Goal: Task Accomplishment & Management: Complete application form

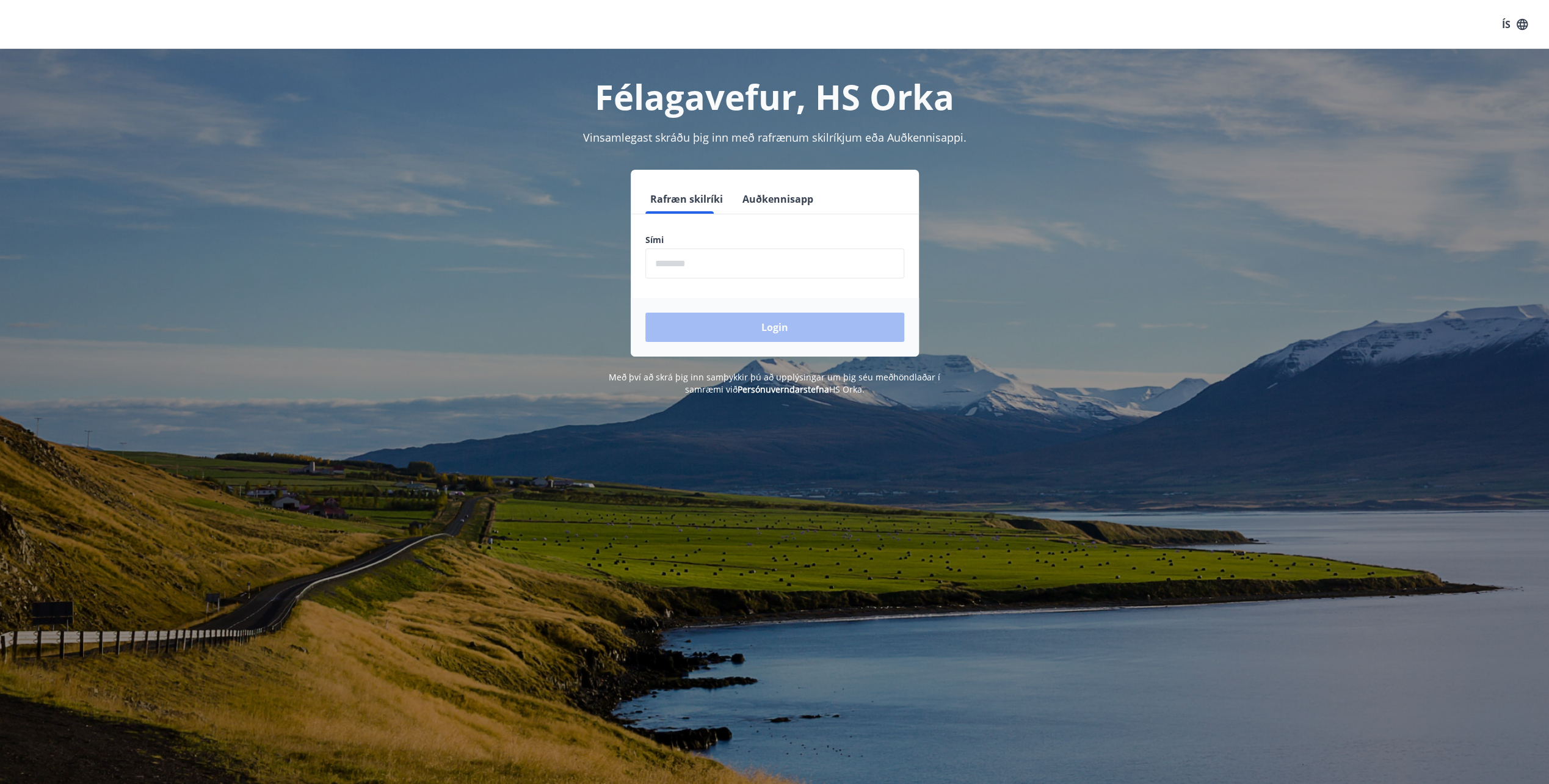
click at [705, 261] on input "phone" at bounding box center [774, 263] width 259 height 30
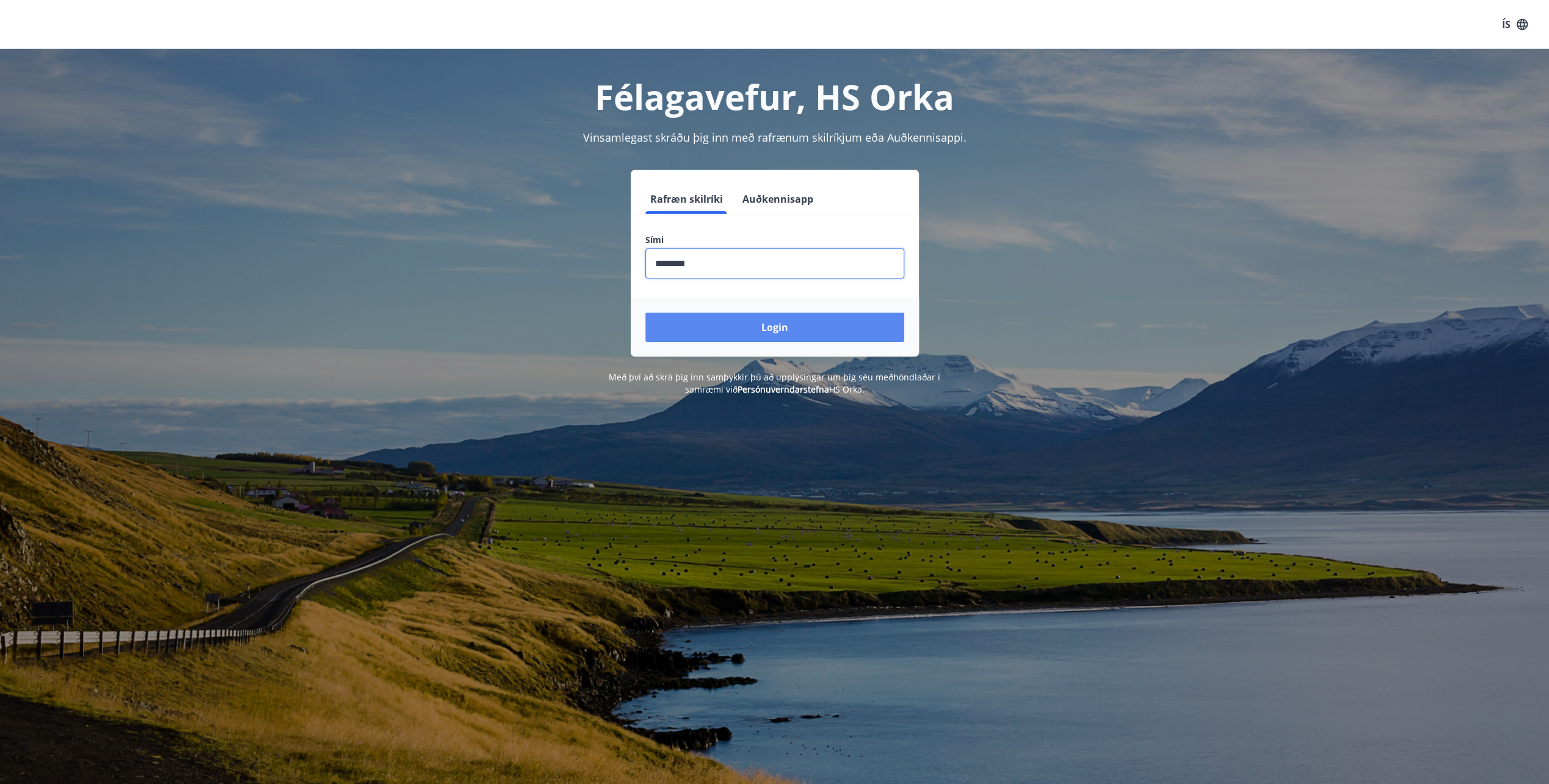
type input "********"
click at [748, 325] on button "Login" at bounding box center [774, 327] width 259 height 29
